Goal: Register for event/course: Sign up to attend an event or enroll in a course

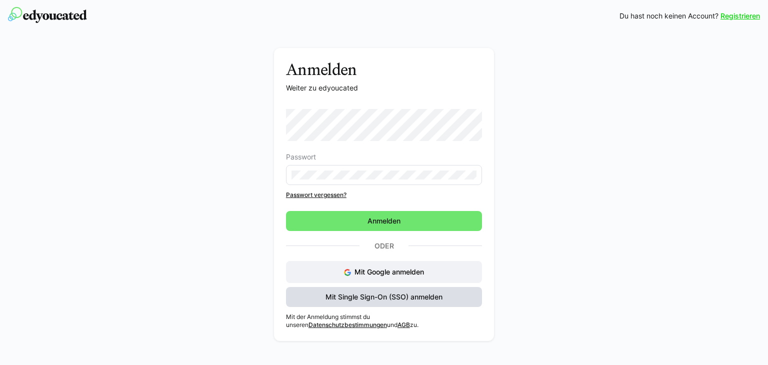
click at [364, 297] on span "Mit Single Sign-On (SSO) anmelden" at bounding box center [384, 297] width 120 height 10
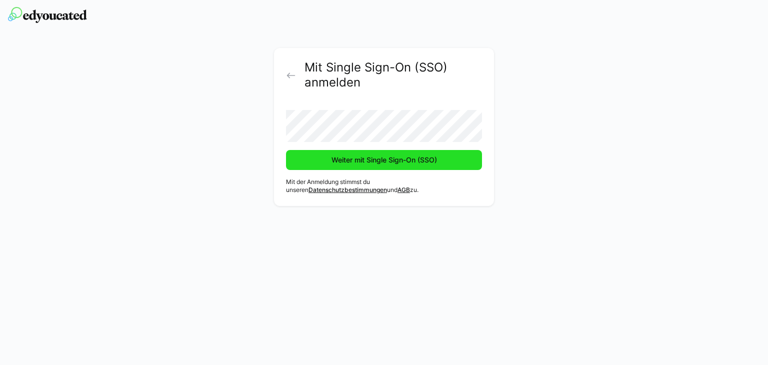
click at [363, 157] on span "Weiter mit Single Sign-On (SSO)" at bounding box center [384, 160] width 108 height 10
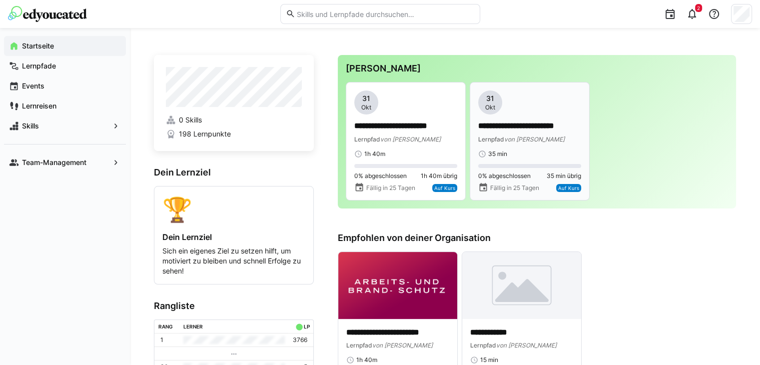
click at [533, 138] on span "von [PERSON_NAME]" at bounding box center [534, 138] width 60 height 7
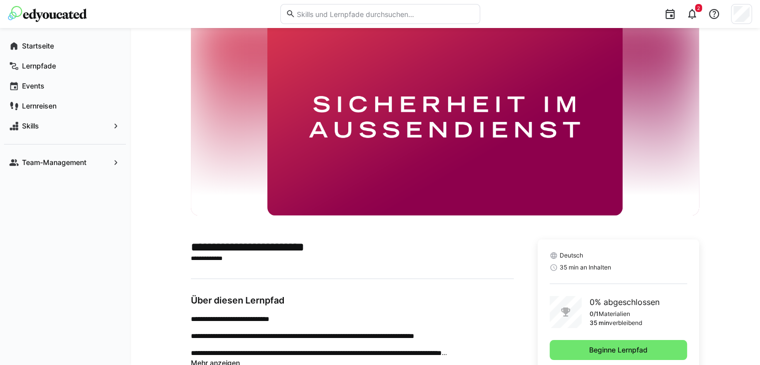
scroll to position [67, 0]
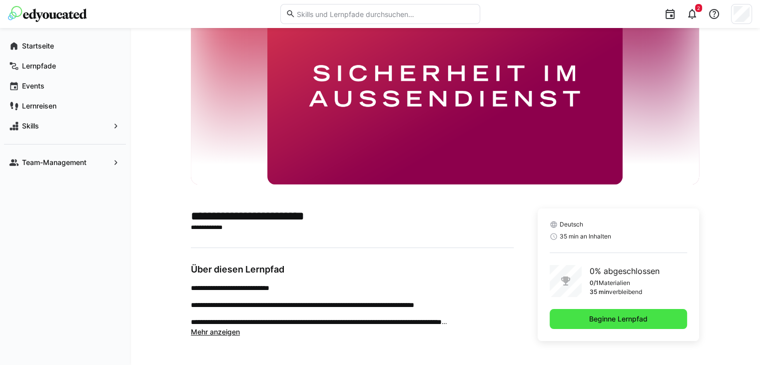
click at [612, 316] on span "Beginne Lernpfad" at bounding box center [618, 319] width 61 height 10
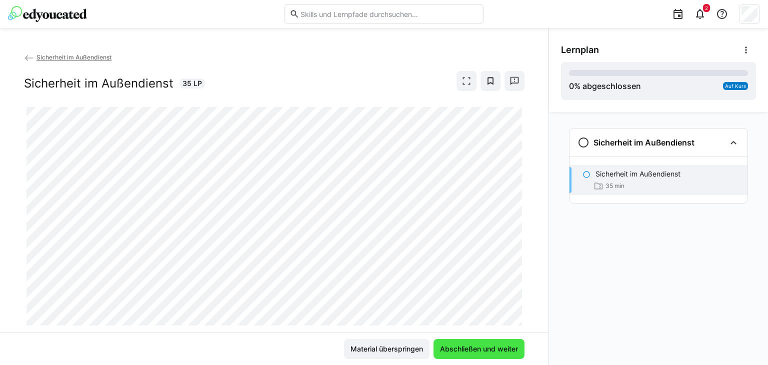
click at [457, 347] on span "Abschließen und weiter" at bounding box center [478, 349] width 81 height 10
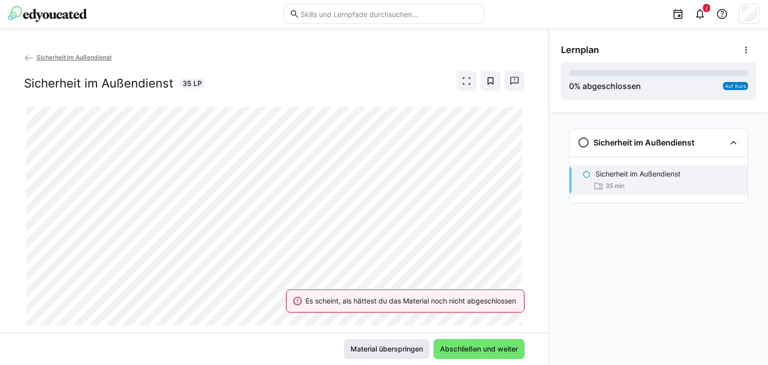
click at [385, 344] on span "Material überspringen" at bounding box center [386, 349] width 75 height 10
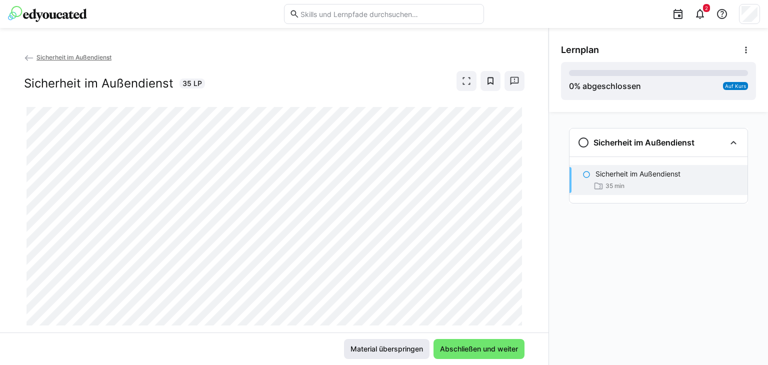
click at [392, 342] on span "Material überspringen" at bounding box center [386, 349] width 85 height 20
click at [476, 350] on span "Abschließen und weiter" at bounding box center [478, 349] width 81 height 10
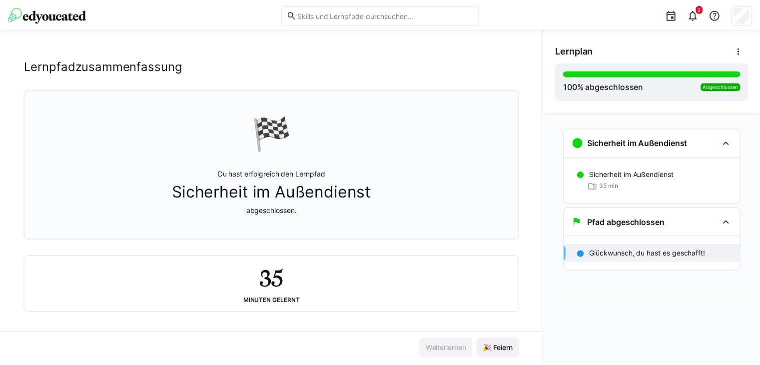
scroll to position [20, 0]
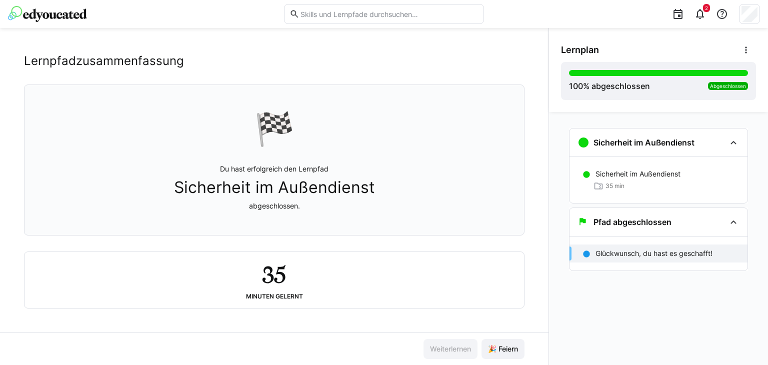
click at [36, 12] on img at bounding box center [47, 14] width 79 height 16
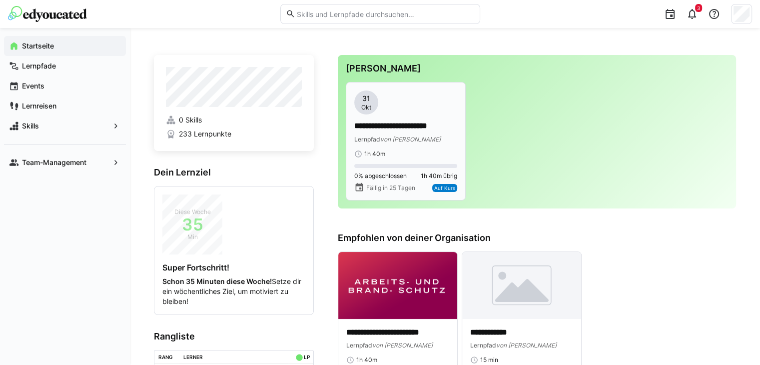
click at [392, 124] on p "**********" at bounding box center [405, 125] width 103 height 11
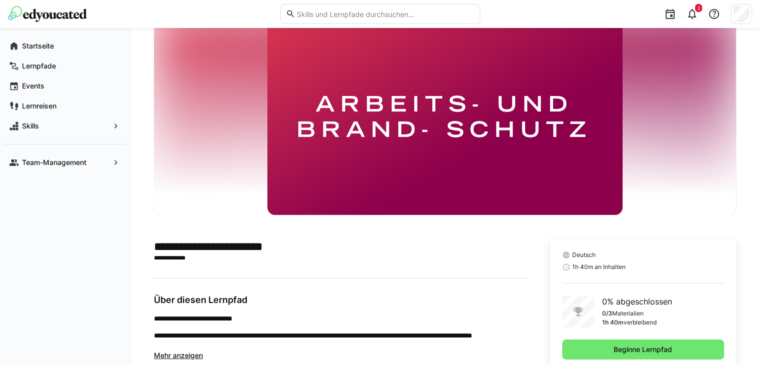
scroll to position [67, 0]
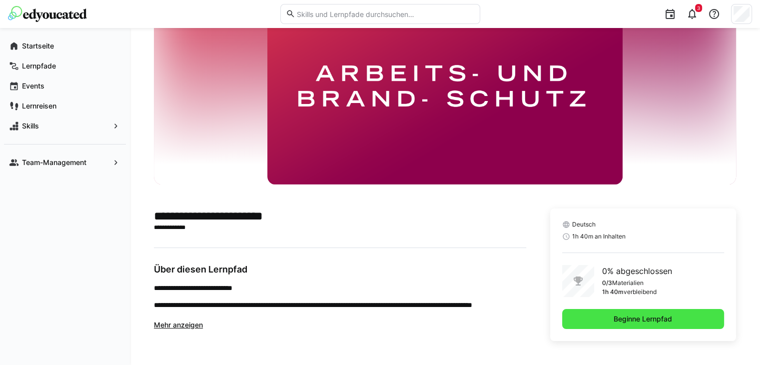
click at [622, 316] on span "Beginne Lernpfad" at bounding box center [642, 319] width 61 height 10
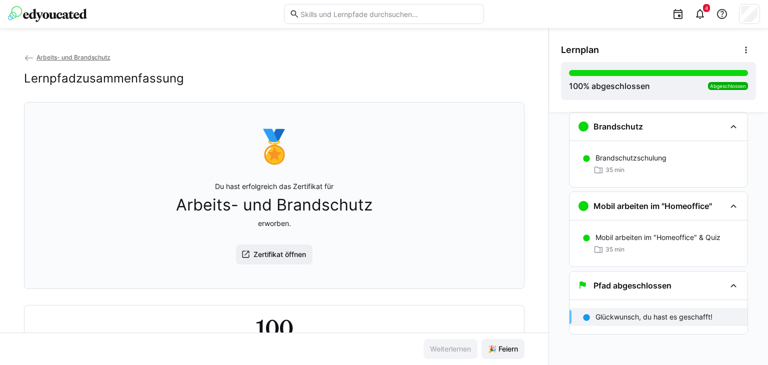
click at [86, 54] on span "Arbeits- und Brandschutz" at bounding box center [73, 56] width 74 height 7
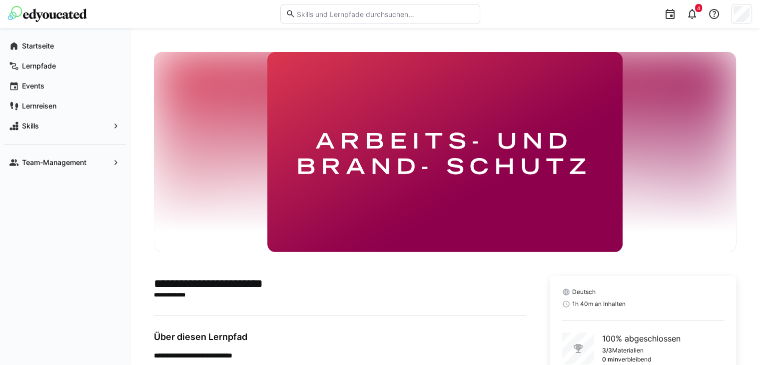
click at [76, 16] on img at bounding box center [47, 14] width 79 height 16
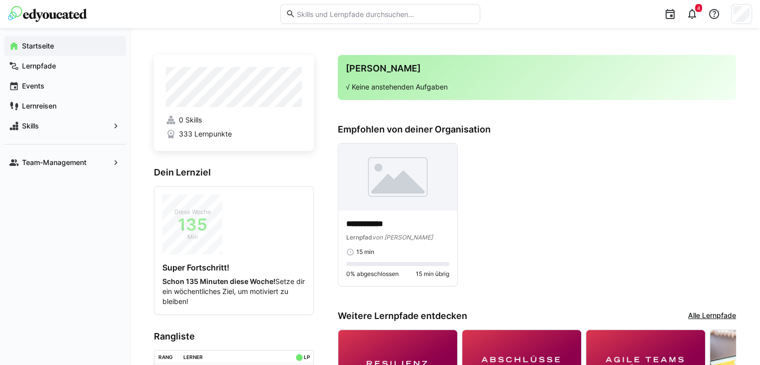
scroll to position [150, 0]
